Goal: Use online tool/utility: Utilize a website feature to perform a specific function

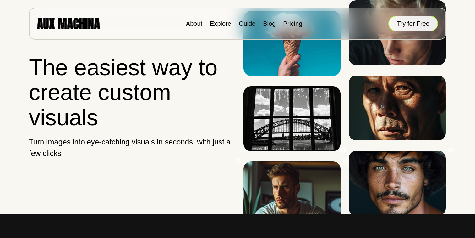
click at [406, 25] on button "Try for Free" at bounding box center [413, 24] width 50 height 16
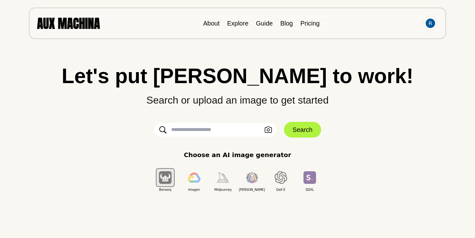
click at [225, 131] on input "text" at bounding box center [215, 130] width 123 height 14
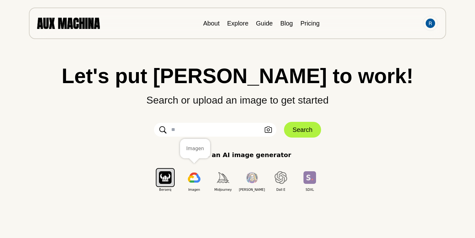
click at [196, 179] on img "button" at bounding box center [194, 177] width 13 height 10
click at [196, 136] on input "text" at bounding box center [215, 130] width 123 height 14
click at [268, 132] on icon "button" at bounding box center [269, 129] width 8 height 7
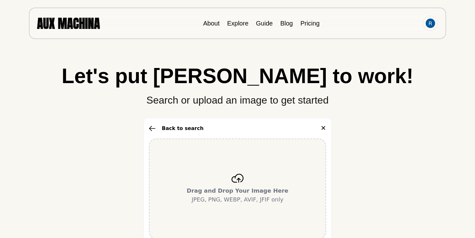
click at [240, 187] on b "Drag and Drop Your Image Here" at bounding box center [238, 190] width 102 height 7
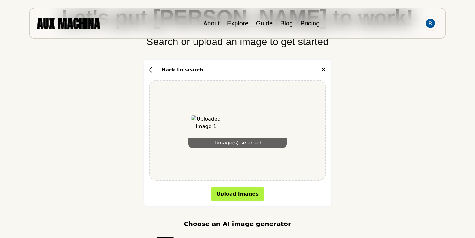
scroll to position [79, 0]
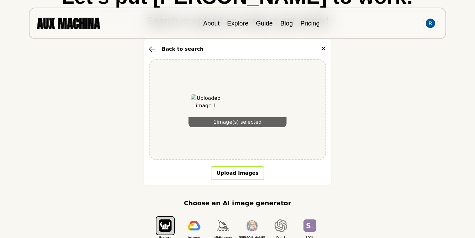
click at [227, 175] on button "Upload Images" at bounding box center [237, 173] width 53 height 14
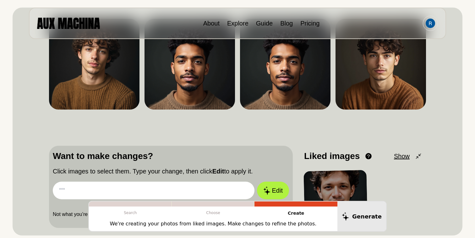
click at [202, 193] on input "text" at bounding box center [154, 190] width 202 height 18
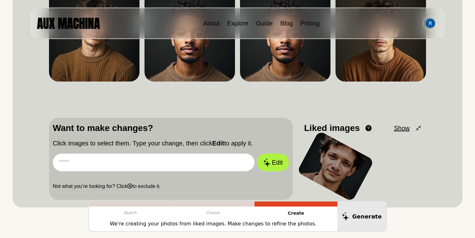
scroll to position [120, 0]
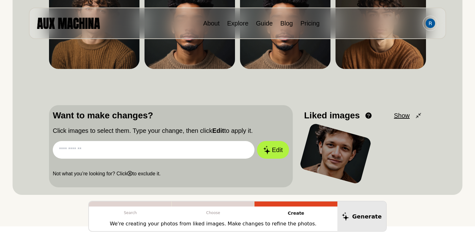
paste input "**********"
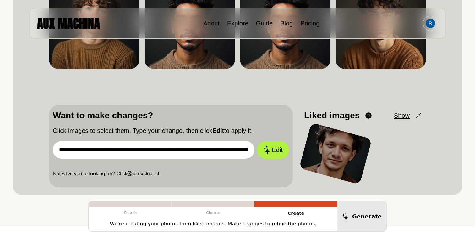
scroll to position [0, 704]
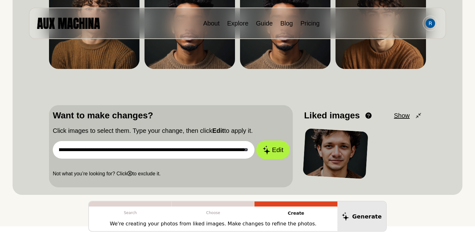
type input "**********"
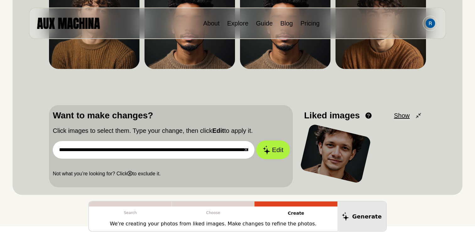
click at [267, 155] on button "Edit" at bounding box center [273, 149] width 34 height 19
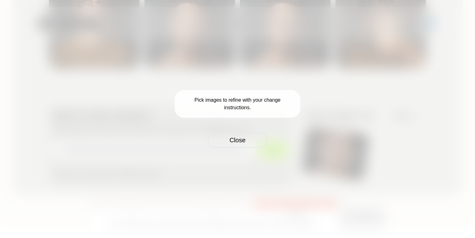
click at [232, 101] on p "Pick images to refine with your change instructions." at bounding box center [238, 104] width 126 height 28
click at [241, 140] on button "Close" at bounding box center [238, 140] width 60 height 16
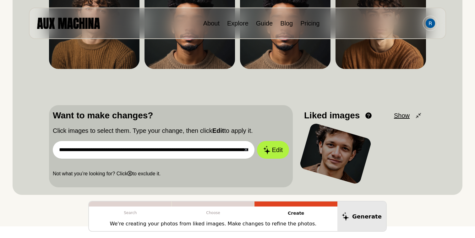
click at [336, 155] on div at bounding box center [336, 153] width 74 height 63
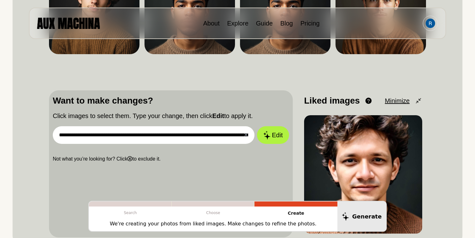
scroll to position [131, 0]
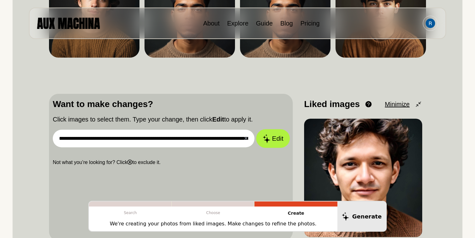
click at [275, 135] on button "Edit" at bounding box center [273, 138] width 34 height 19
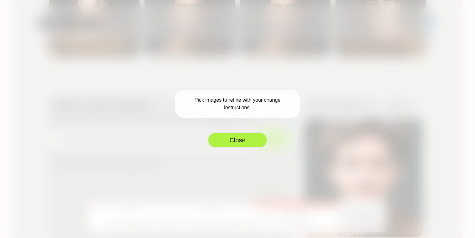
click at [239, 133] on button "Close" at bounding box center [238, 140] width 60 height 16
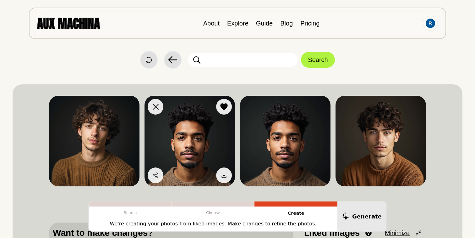
scroll to position [0, 0]
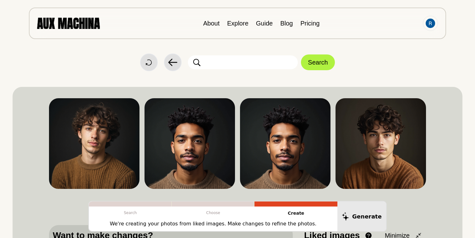
click at [261, 63] on input "text" at bounding box center [243, 62] width 110 height 14
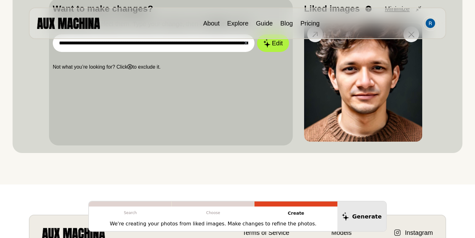
scroll to position [234, 0]
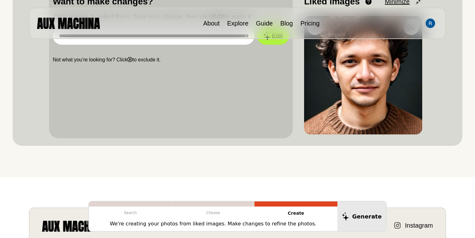
click at [334, 115] on img at bounding box center [363, 75] width 118 height 118
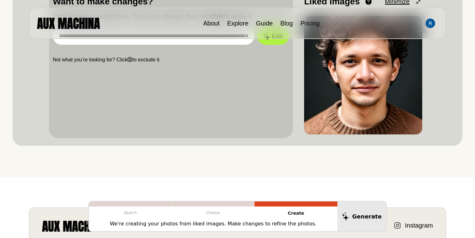
click at [193, 96] on div "**********" at bounding box center [171, 64] width 244 height 147
click at [183, 83] on div "**********" at bounding box center [171, 64] width 244 height 147
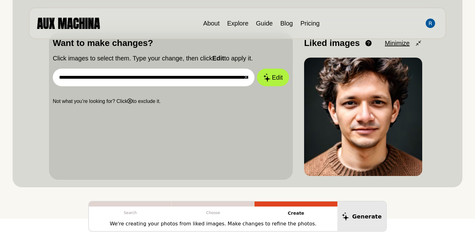
scroll to position [160, 0]
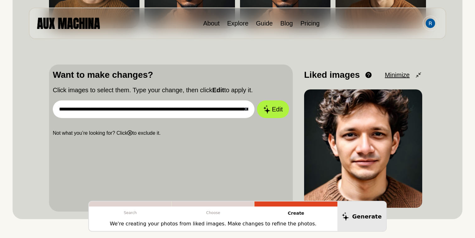
click at [228, 110] on input "**********" at bounding box center [154, 109] width 202 height 18
click at [274, 112] on button "Edit" at bounding box center [273, 109] width 34 height 19
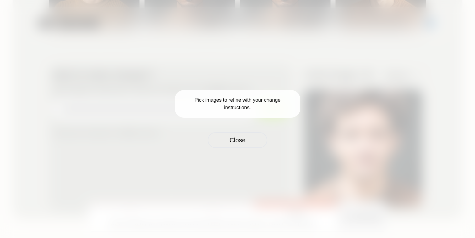
click at [242, 106] on p "Pick images to refine with your change instructions." at bounding box center [238, 104] width 126 height 28
click at [243, 138] on button "Close" at bounding box center [238, 140] width 60 height 16
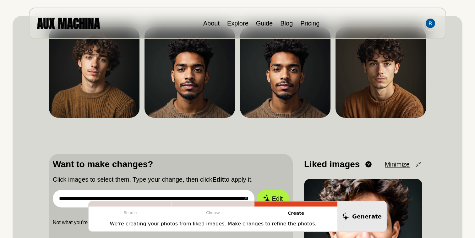
scroll to position [47, 0]
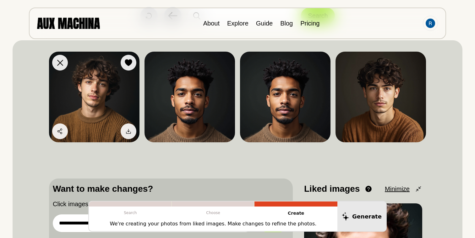
click at [93, 102] on img at bounding box center [94, 97] width 91 height 91
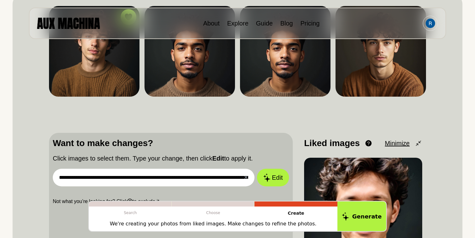
scroll to position [154, 0]
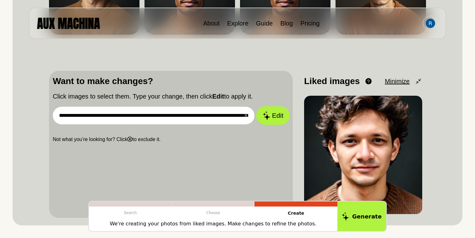
click at [279, 114] on button "Edit" at bounding box center [273, 115] width 34 height 19
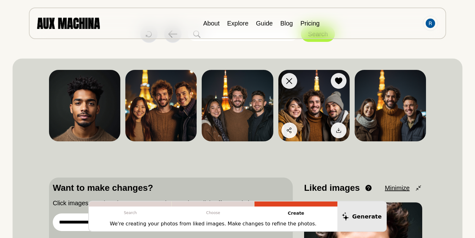
scroll to position [26, 0]
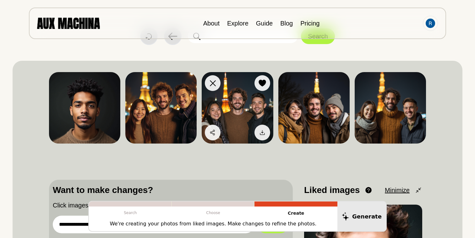
click at [243, 120] on img at bounding box center [237, 107] width 71 height 71
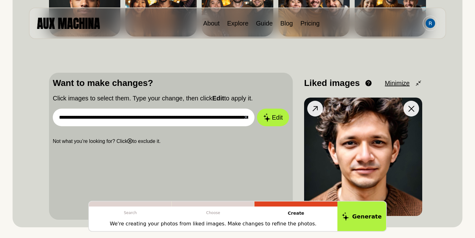
scroll to position [137, 0]
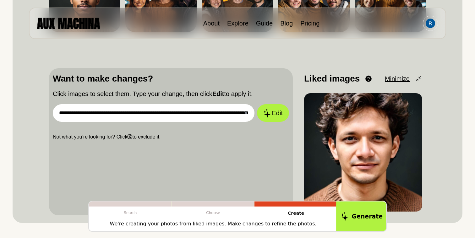
click at [356, 213] on button "Generate" at bounding box center [361, 216] width 51 height 31
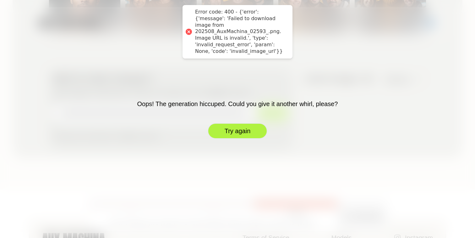
click at [239, 129] on button "Try again" at bounding box center [238, 131] width 60 height 16
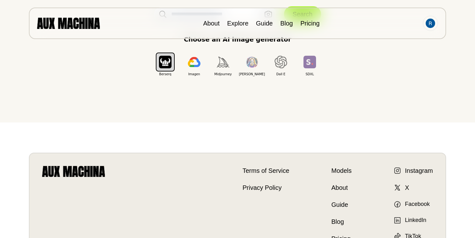
scroll to position [86, 0]
